Goal: Task Accomplishment & Management: Use online tool/utility

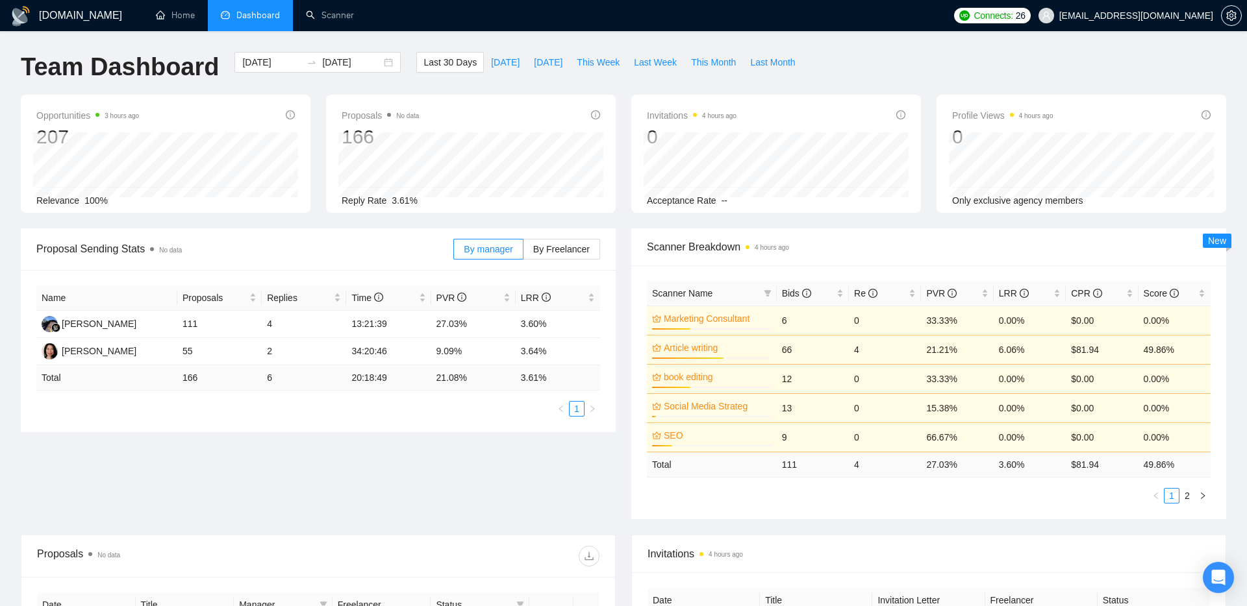
scroll to position [195, 0]
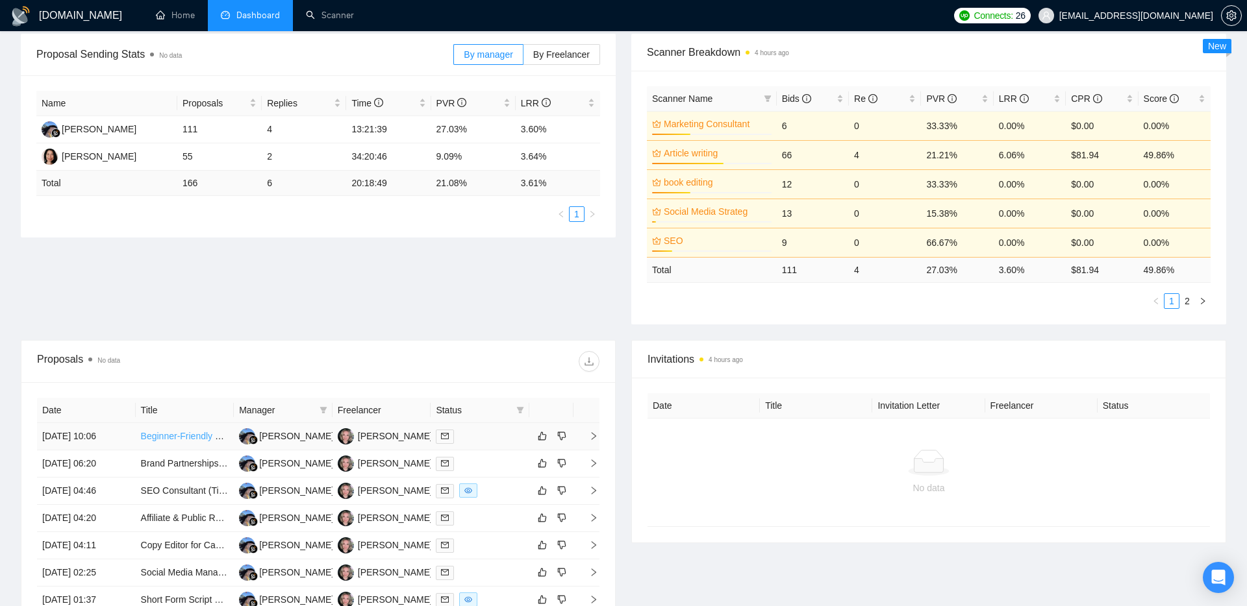
click at [193, 436] on link "Beginner-Friendly Online Content Writer Needed" at bounding box center [239, 436] width 196 height 10
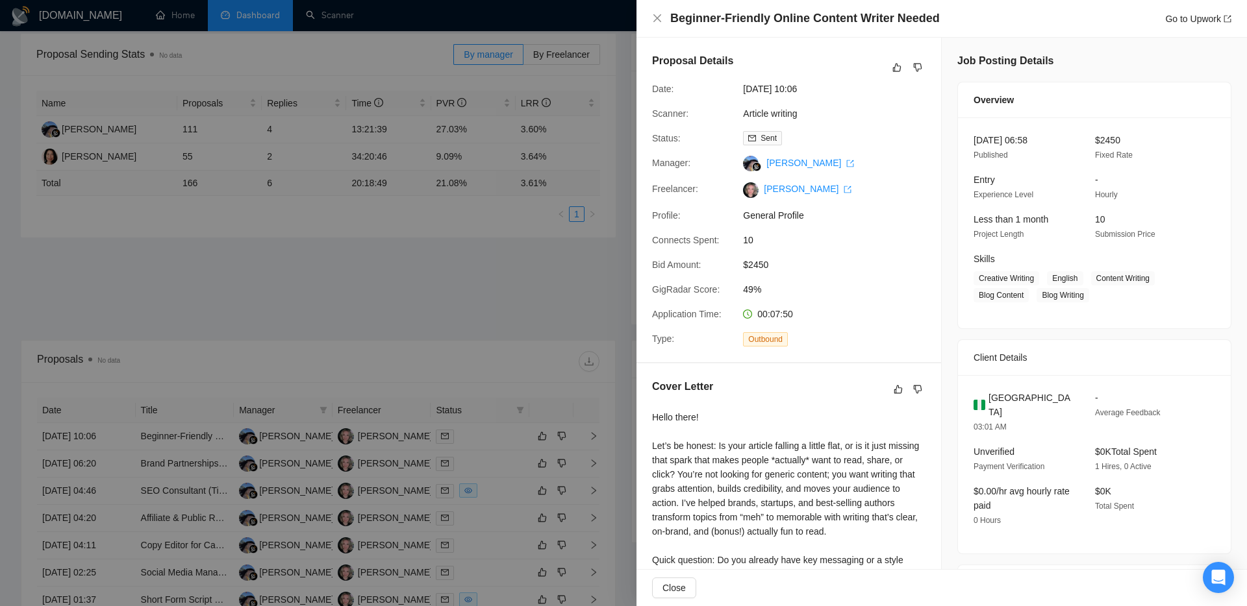
click at [601, 197] on div at bounding box center [623, 303] width 1247 height 606
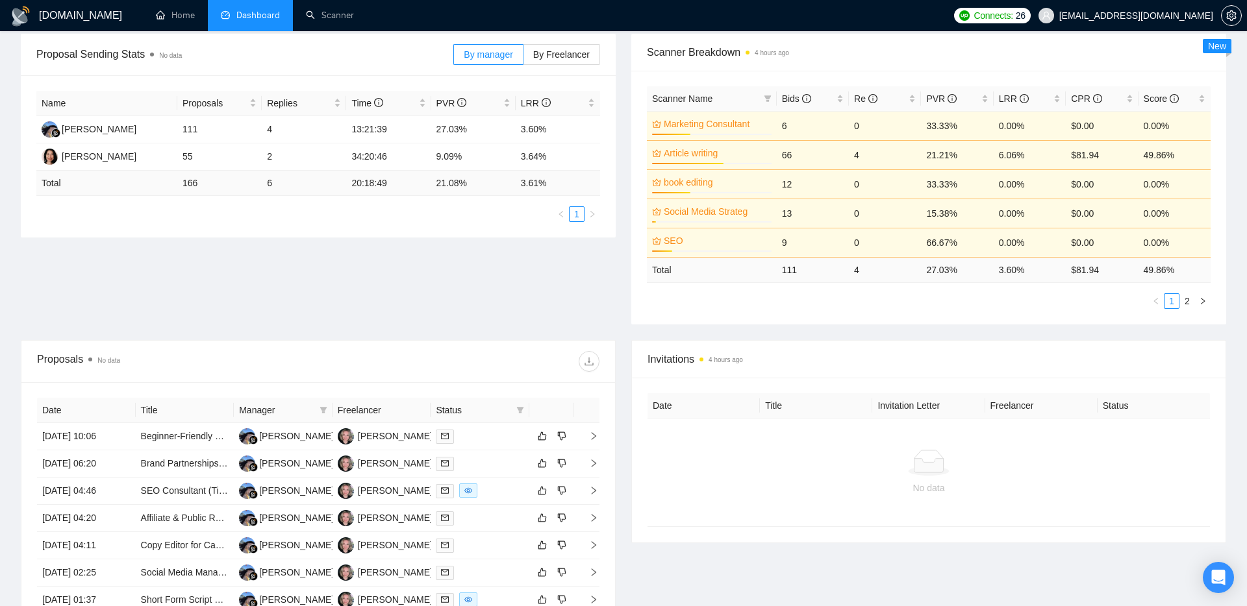
click at [603, 266] on div "Proposal Sending Stats No data By manager By Freelancer Name Proposals Replies …" at bounding box center [623, 187] width 1221 height 306
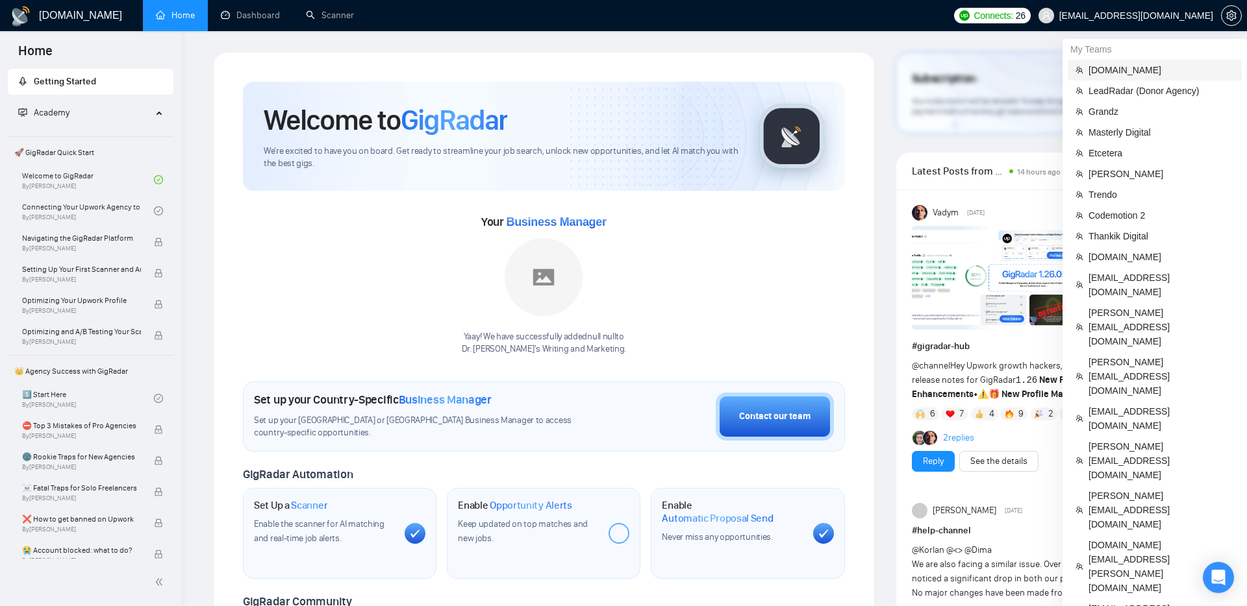
click at [1112, 77] on span "[DOMAIN_NAME]" at bounding box center [1160, 70] width 145 height 14
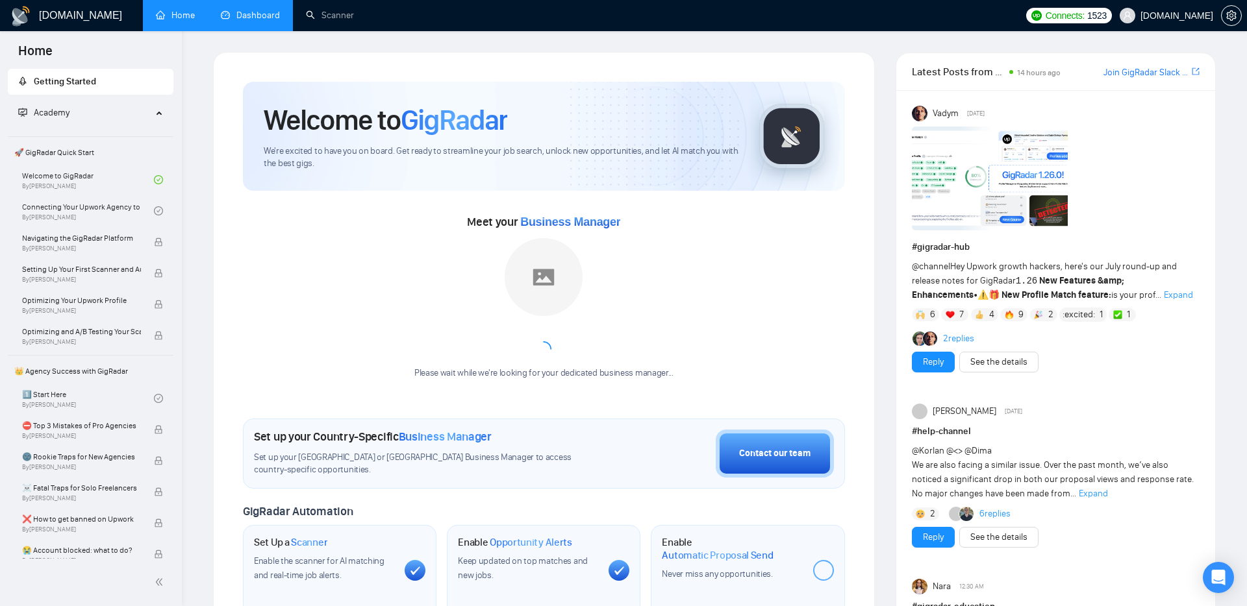
click at [234, 21] on link "Dashboard" at bounding box center [250, 15] width 59 height 11
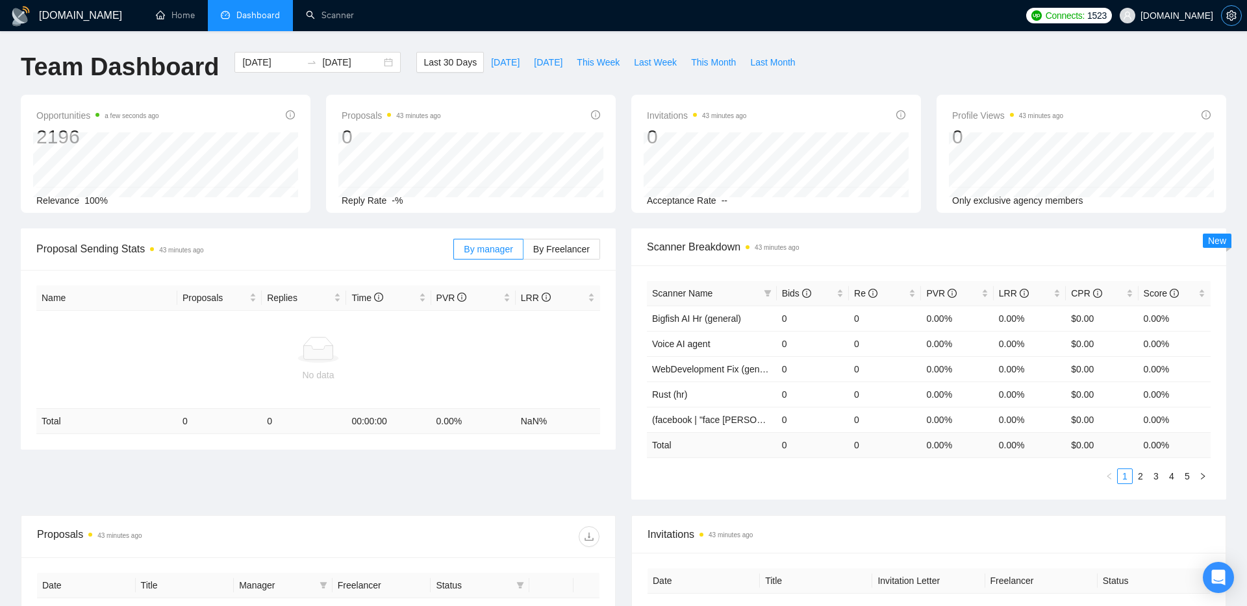
click at [1231, 16] on icon "setting" at bounding box center [1231, 15] width 10 height 10
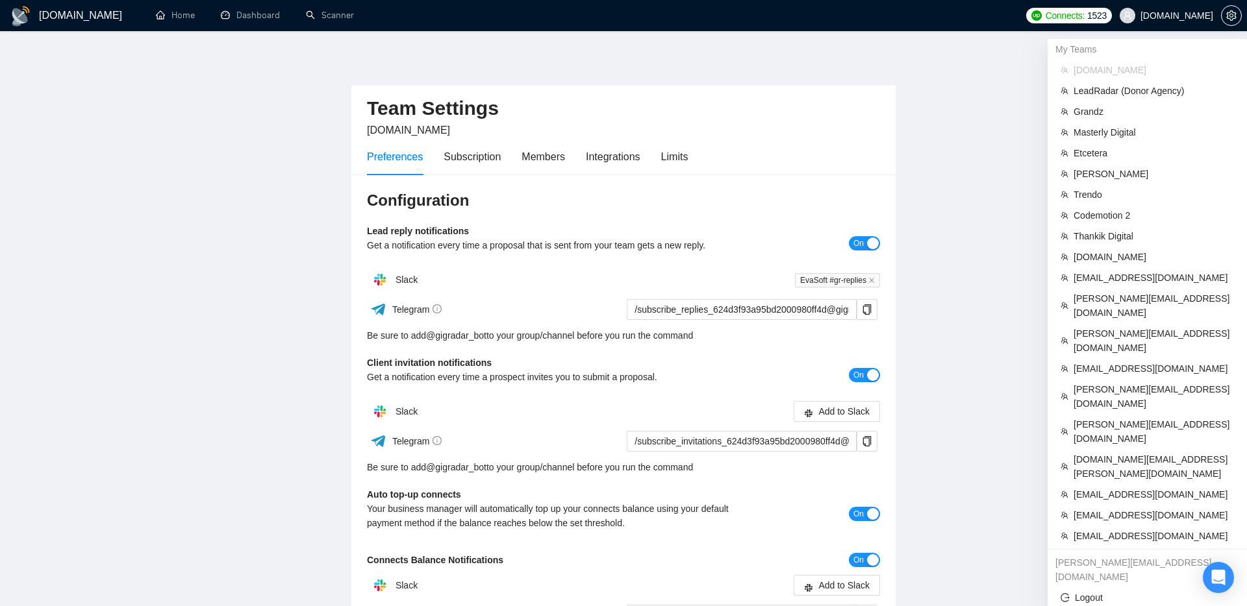
click at [1168, 16] on span "evacodes.com" at bounding box center [1176, 16] width 73 height 0
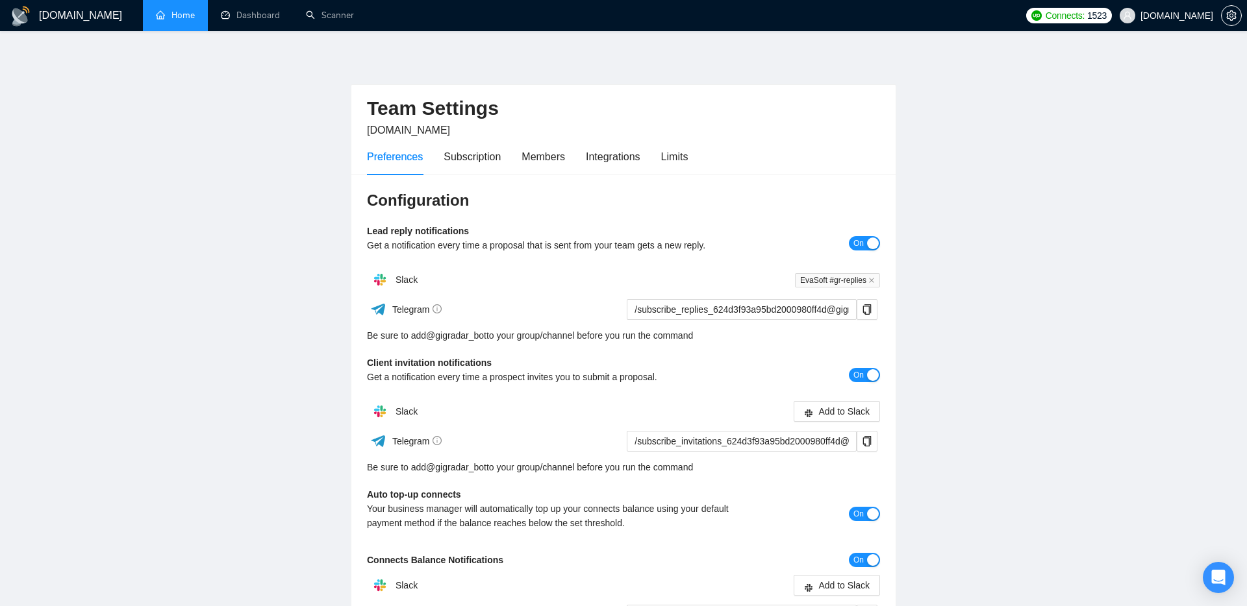
click at [195, 18] on link "Home" at bounding box center [175, 15] width 39 height 11
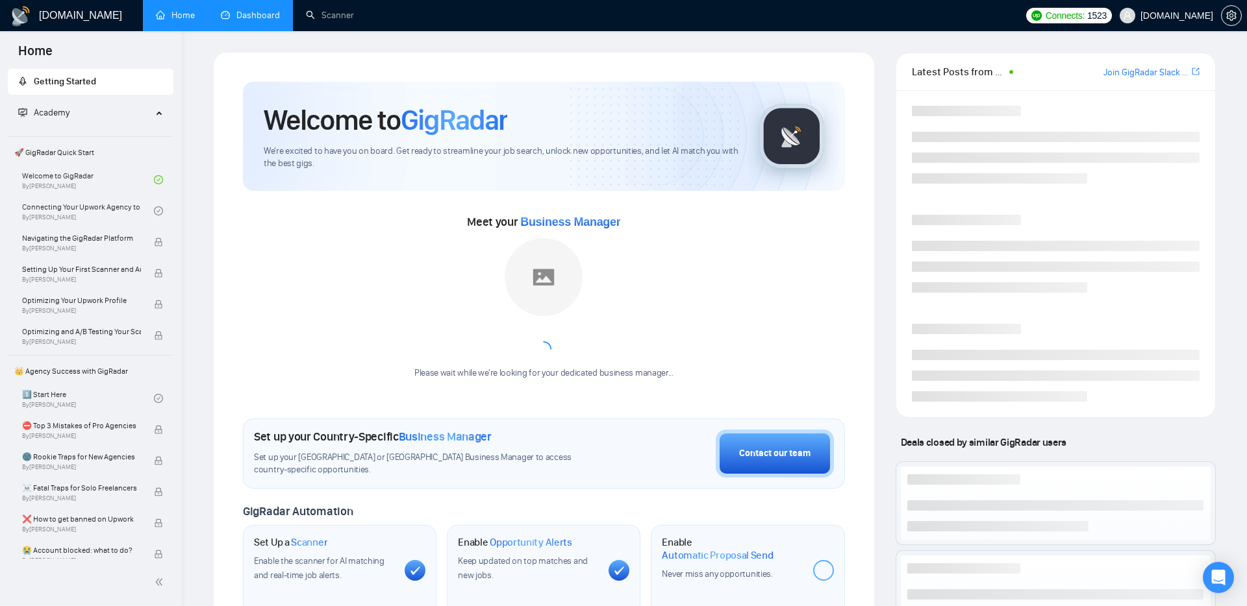
click at [262, 21] on link "Dashboard" at bounding box center [250, 15] width 59 height 11
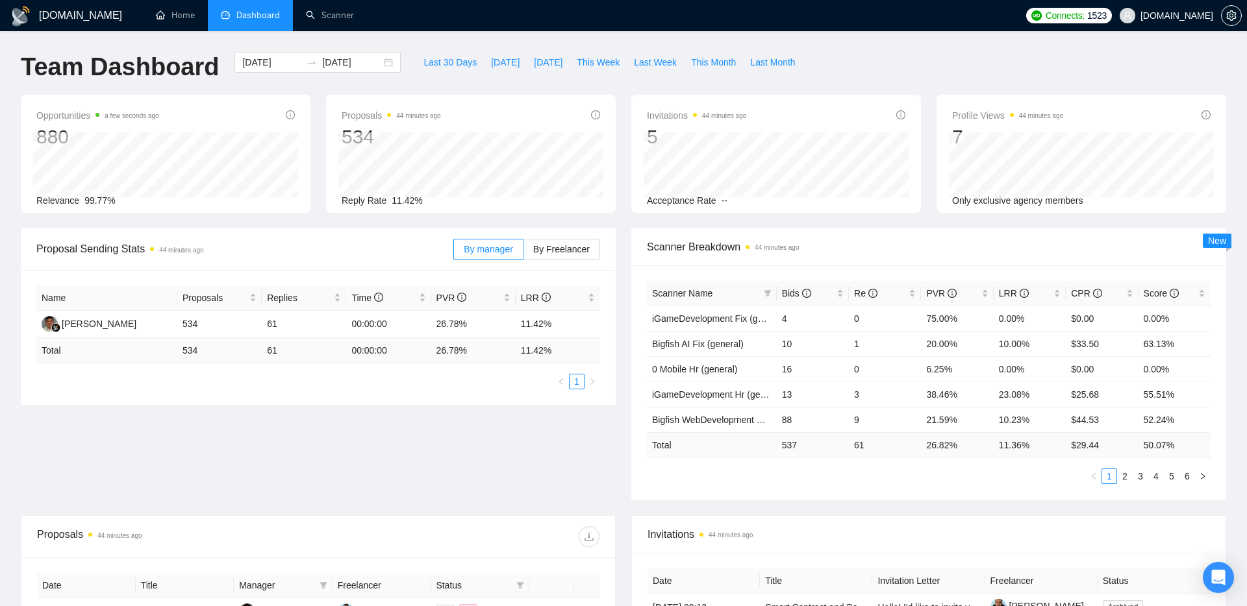
click at [395, 437] on div "Proposal Sending Stats 44 minutes ago By manager By Freelancer Name Proposals R…" at bounding box center [623, 372] width 1221 height 287
click at [586, 467] on div "Proposal Sending Stats 44 minutes ago By manager By Freelancer Name Proposals R…" at bounding box center [623, 372] width 1221 height 287
click at [1232, 16] on icon "setting" at bounding box center [1231, 15] width 10 height 10
click at [428, 454] on div "Proposal Sending Stats 44 minutes ago By manager By Freelancer Name Proposals R…" at bounding box center [623, 372] width 1221 height 287
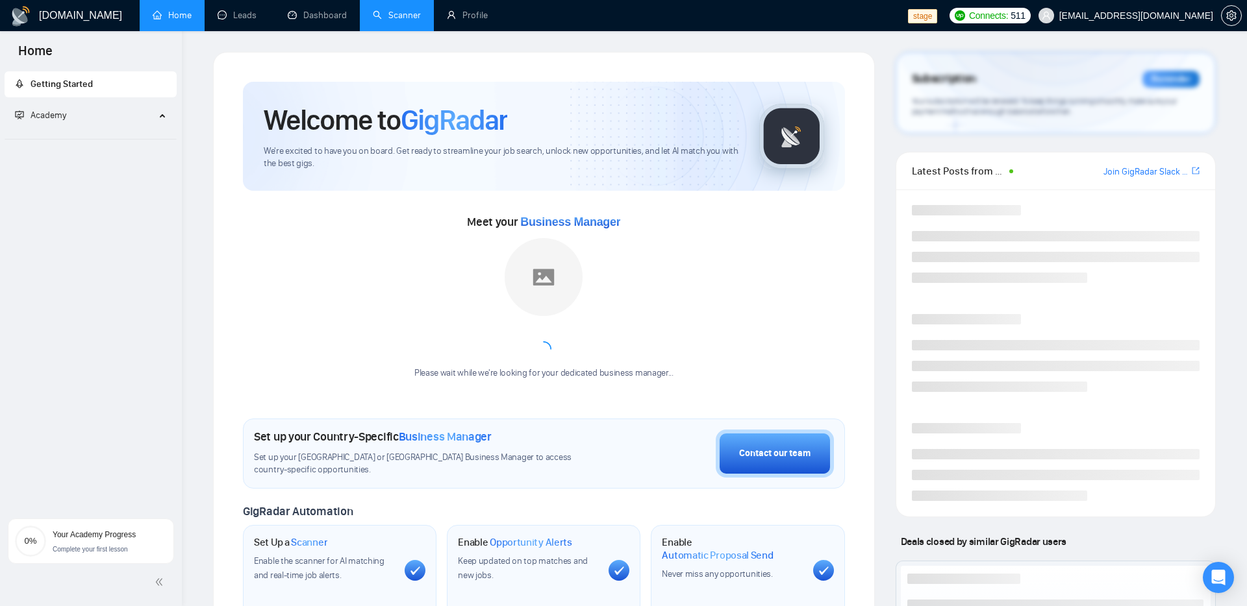
click at [405, 21] on link "Scanner" at bounding box center [397, 15] width 48 height 11
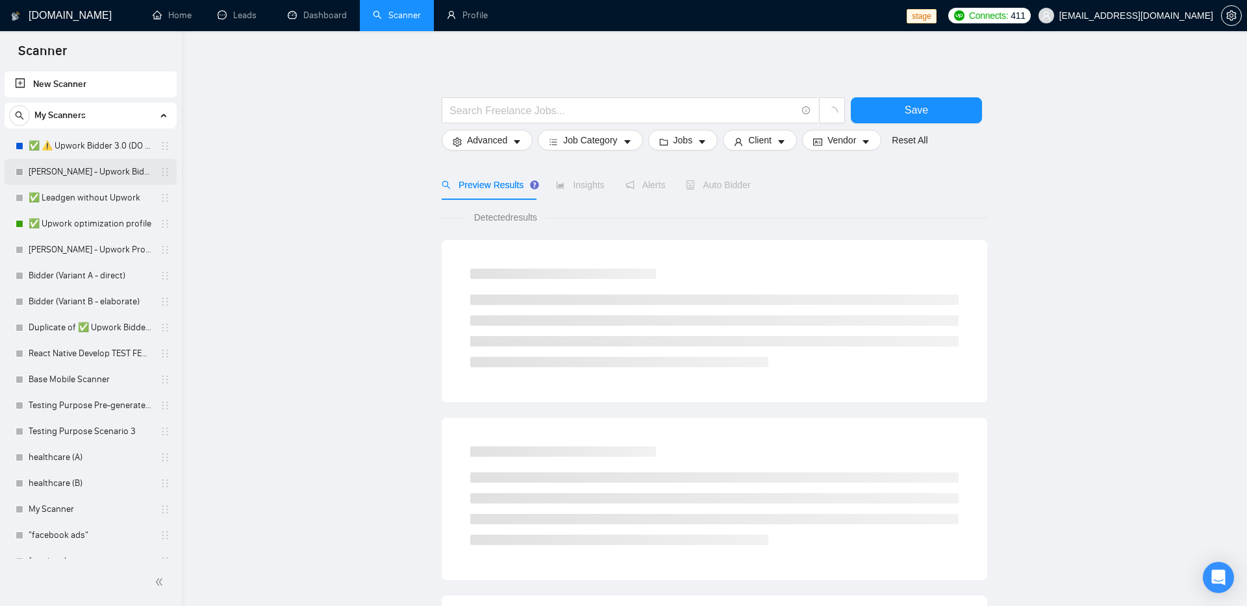
click at [74, 169] on link "[PERSON_NAME] - Upwork Bidder" at bounding box center [90, 172] width 123 height 26
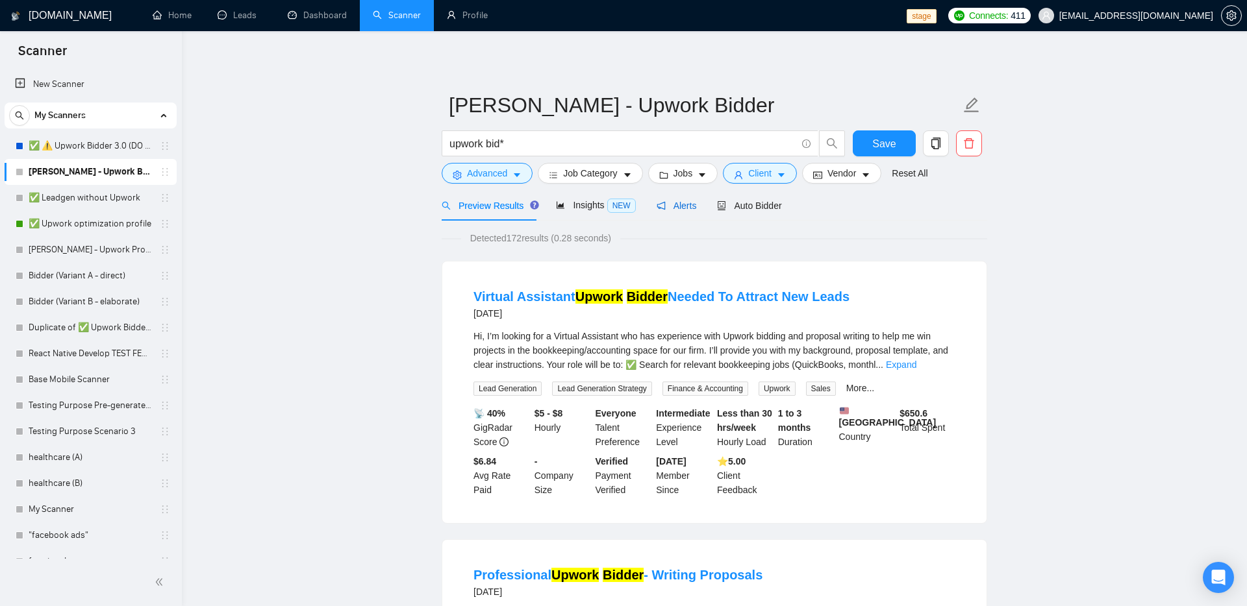
click at [671, 208] on span "Alerts" at bounding box center [676, 206] width 40 height 10
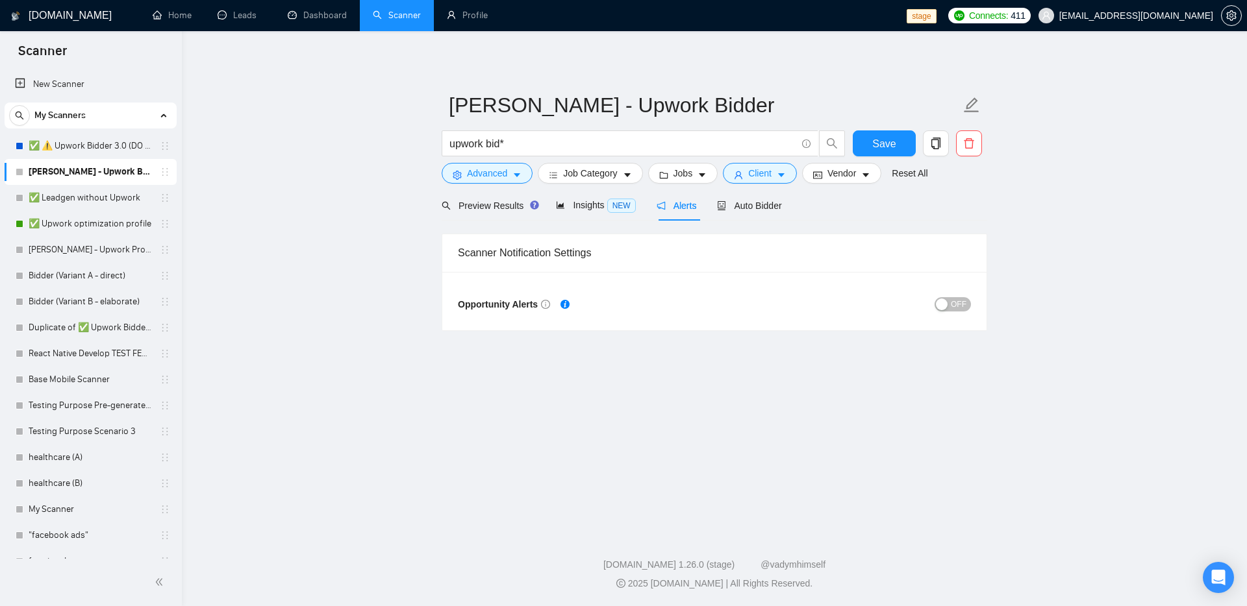
click at [945, 300] on div "button" at bounding box center [942, 305] width 12 height 12
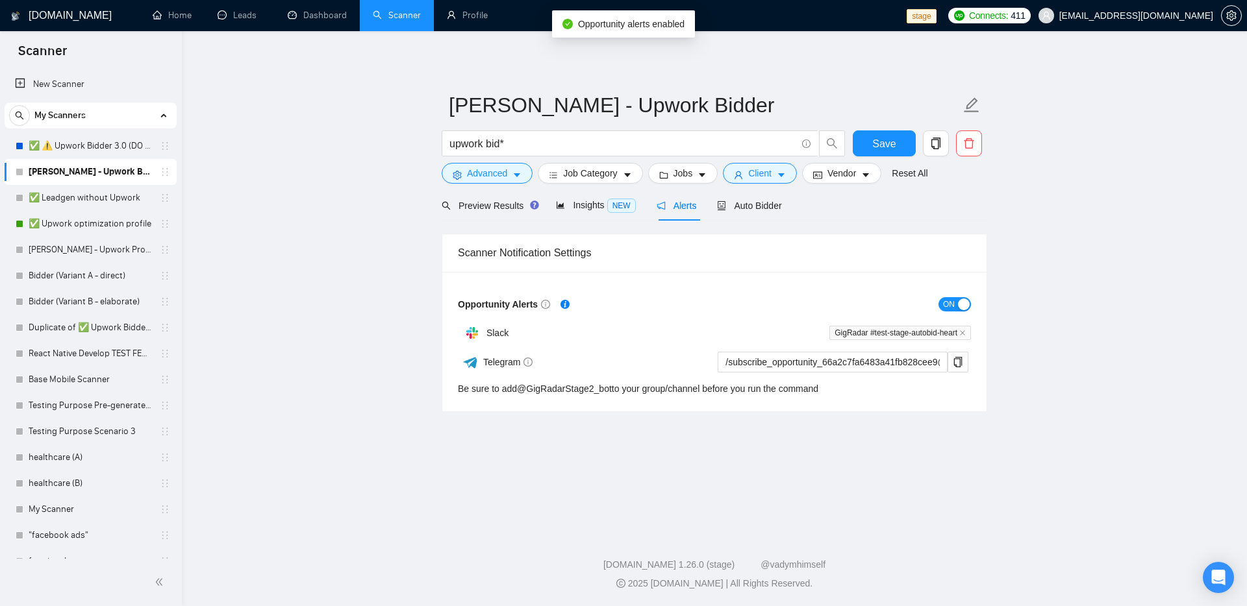
click at [1031, 319] on main "[PERSON_NAME] - Upwork Bidder upwork bid* Save Advanced Job Category Jobs Clien…" at bounding box center [714, 279] width 1023 height 454
click at [947, 308] on span "ON" at bounding box center [949, 304] width 12 height 14
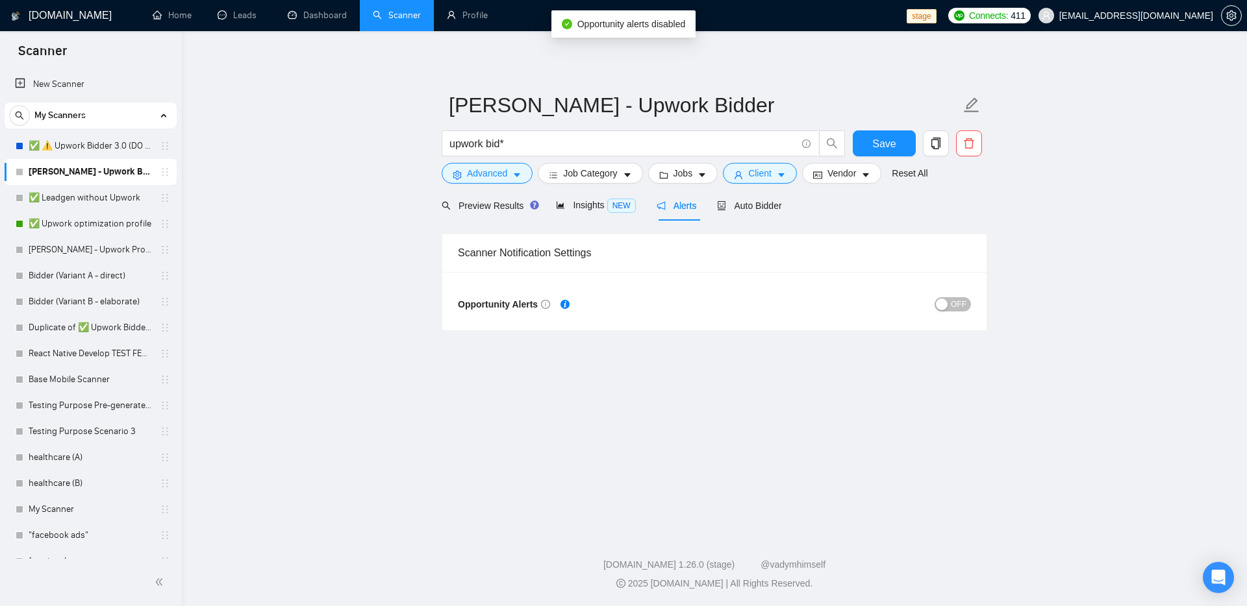
click at [1088, 309] on main "[PERSON_NAME] - Upwork Bidder upwork bid* Save Advanced Job Category Jobs Clien…" at bounding box center [714, 279] width 1023 height 454
click at [957, 306] on span "OFF" at bounding box center [959, 304] width 16 height 14
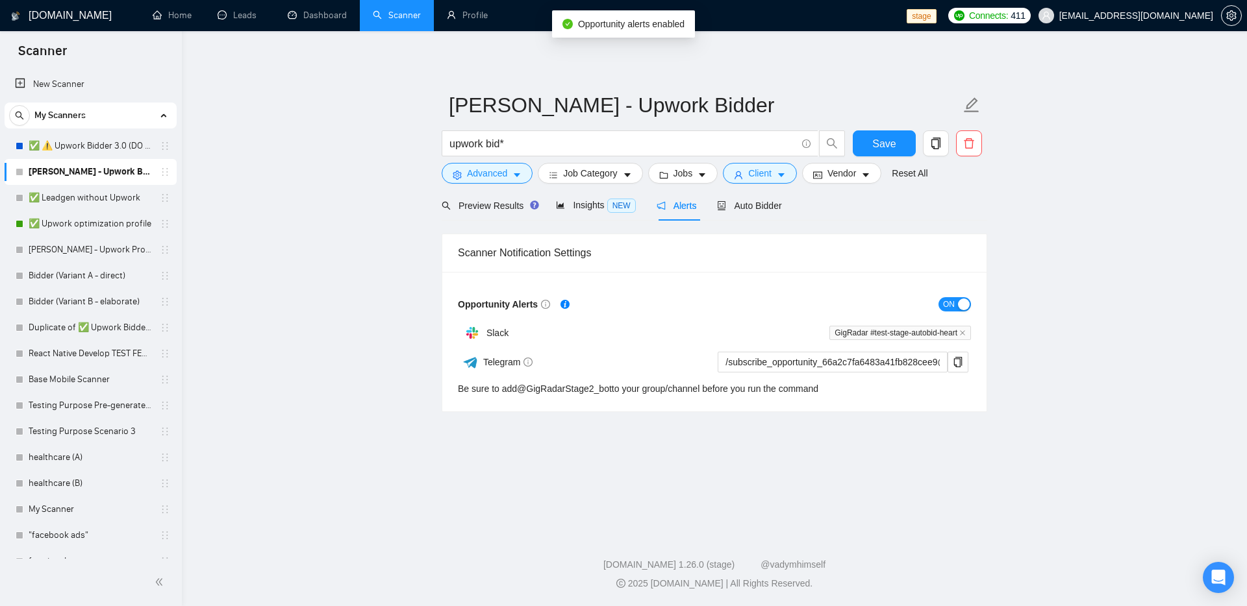
click at [1072, 339] on main "[PERSON_NAME] - Upwork Bidder upwork bid* Save Advanced Job Category Jobs Clien…" at bounding box center [714, 279] width 1023 height 454
click at [951, 303] on span "ON" at bounding box center [949, 304] width 12 height 14
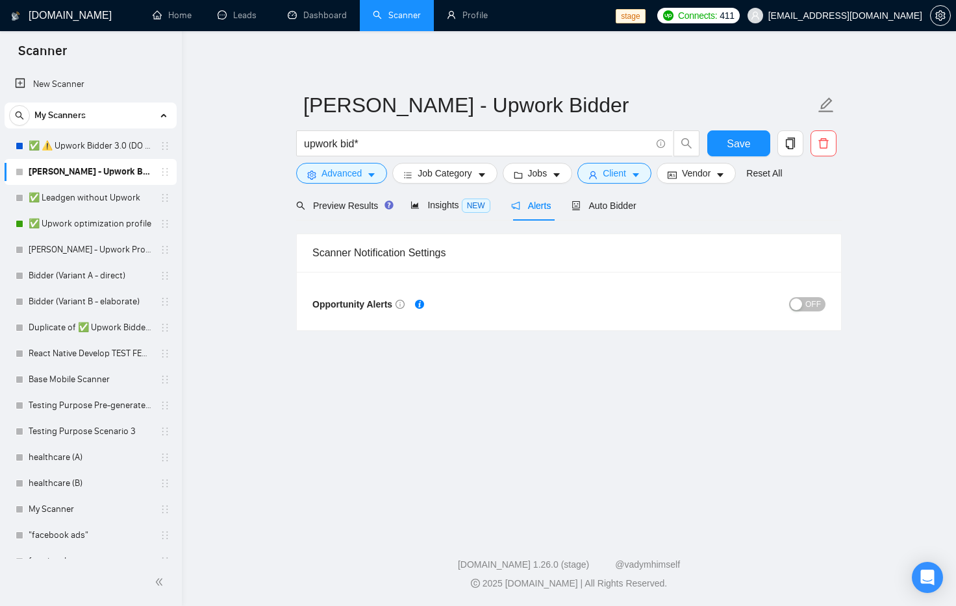
click at [769, 346] on main "[PERSON_NAME] - Upwork Bidder upwork bid* Save Advanced Job Category Jobs Clien…" at bounding box center [569, 279] width 732 height 454
click at [808, 308] on span "OFF" at bounding box center [813, 304] width 16 height 14
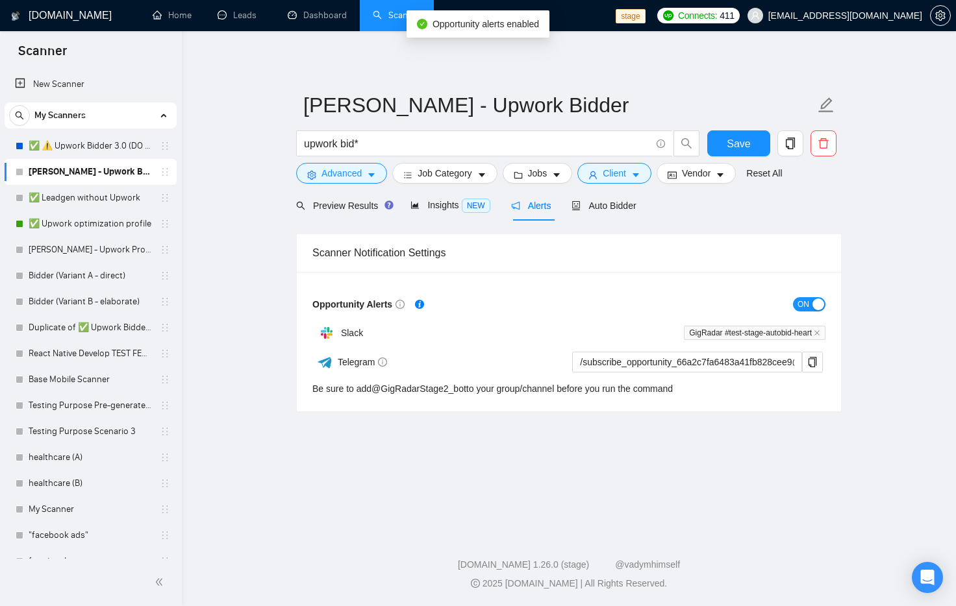
click at [919, 269] on main "[PERSON_NAME] - Upwork Bidder upwork bid* Save Advanced Job Category Jobs Clien…" at bounding box center [569, 279] width 732 height 454
click at [373, 19] on link "Scanner" at bounding box center [397, 15] width 48 height 11
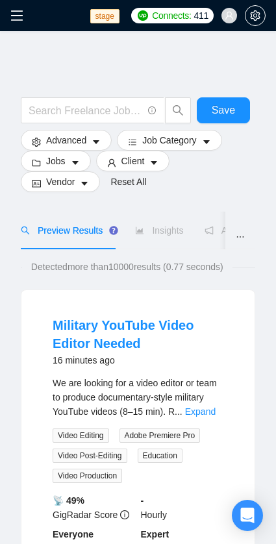
click at [17, 17] on icon "menu" at bounding box center [16, 15] width 13 height 13
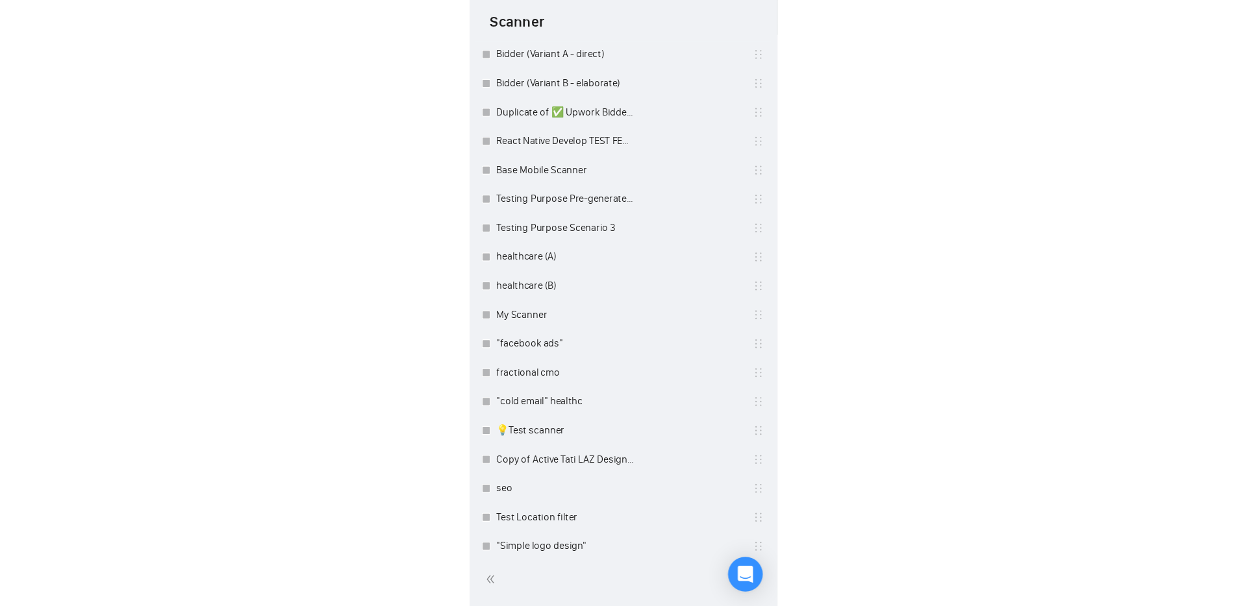
scroll to position [490, 0]
